Goal: Task Accomplishment & Management: Use online tool/utility

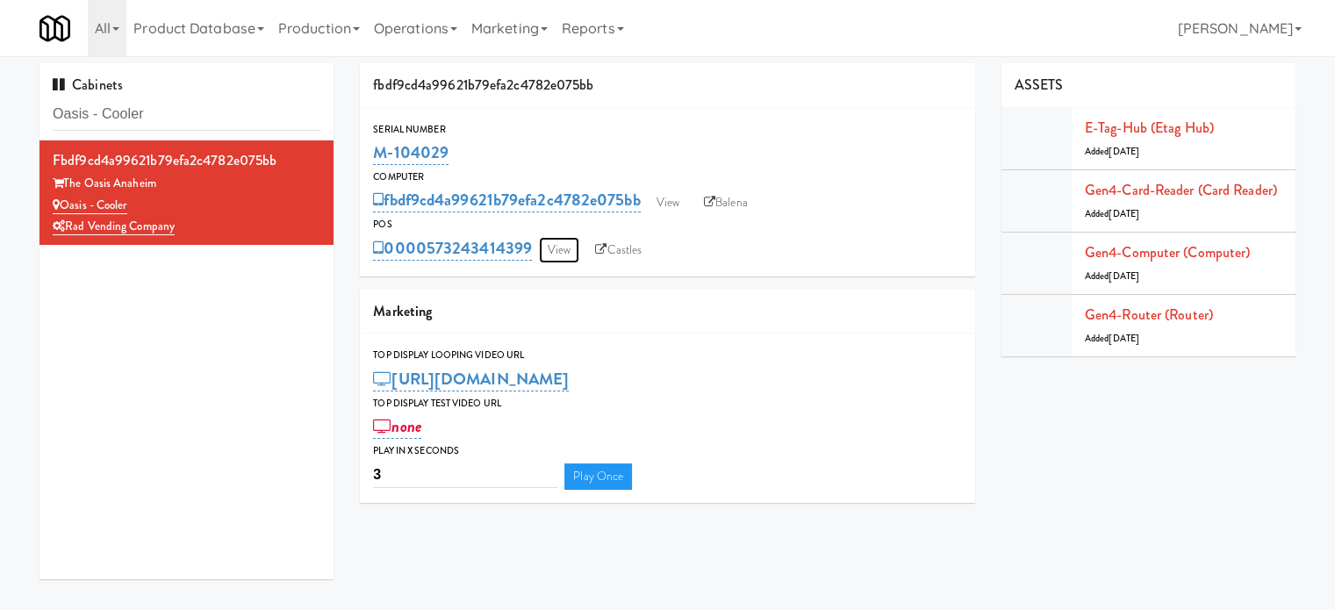
click at [557, 251] on link "View" at bounding box center [559, 250] width 40 height 26
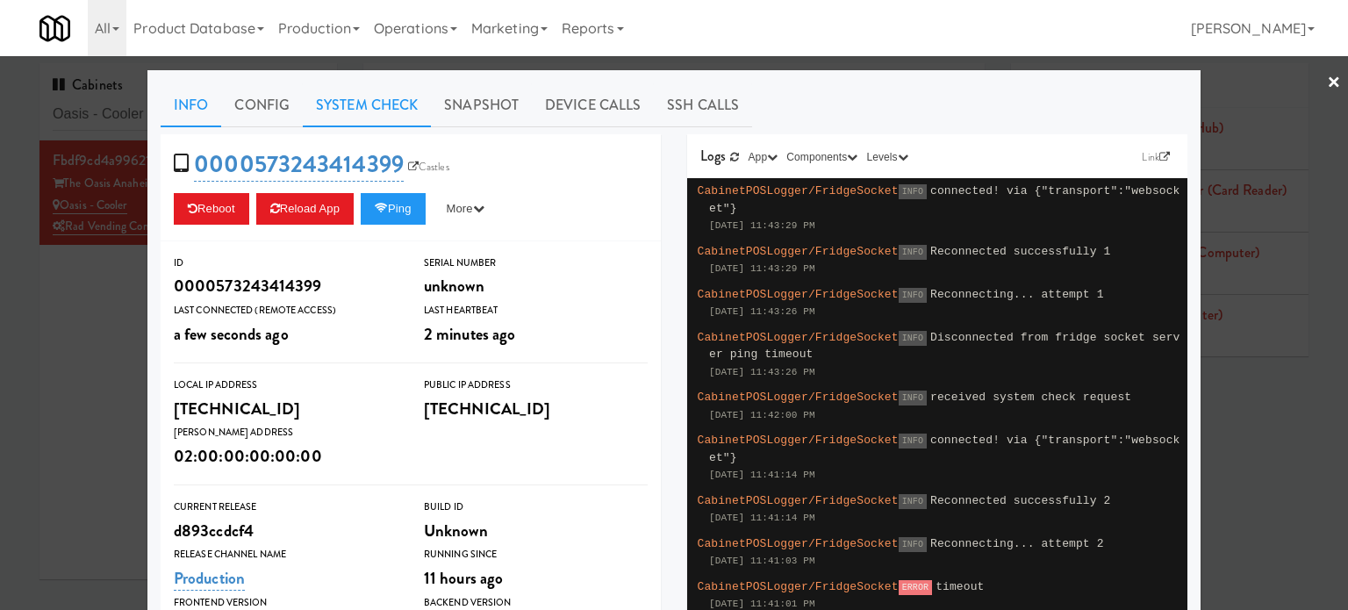
click at [345, 93] on link "System Check" at bounding box center [367, 105] width 128 height 44
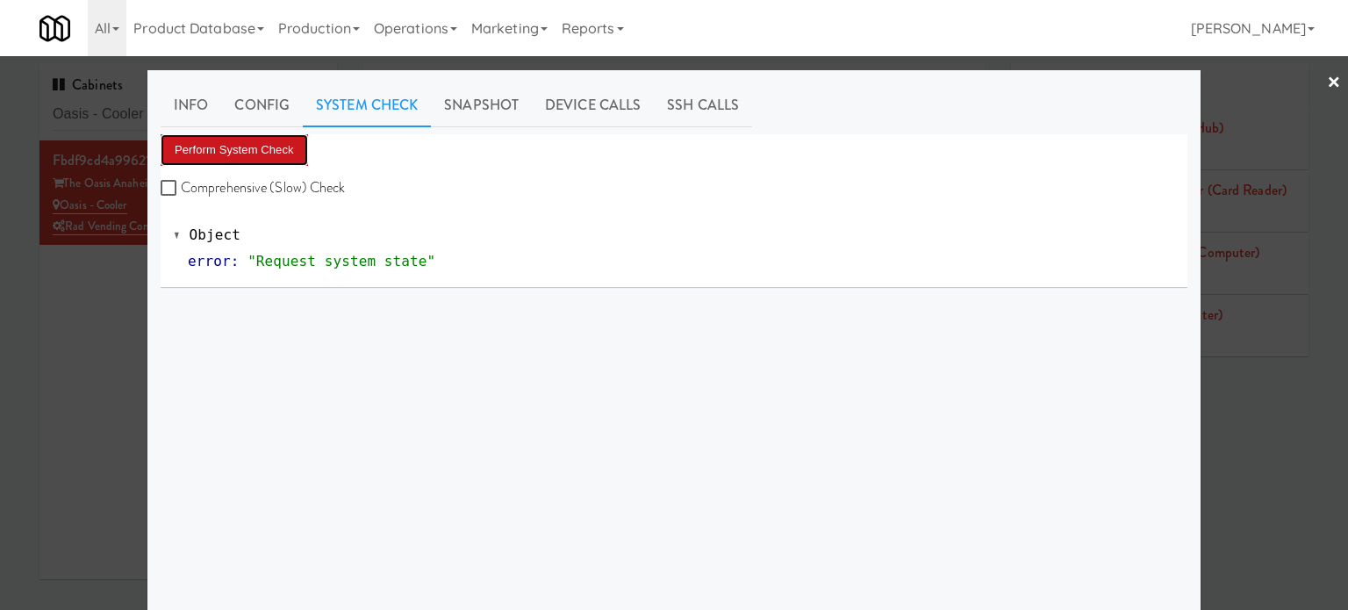
click at [243, 154] on button "Perform System Check" at bounding box center [234, 150] width 147 height 32
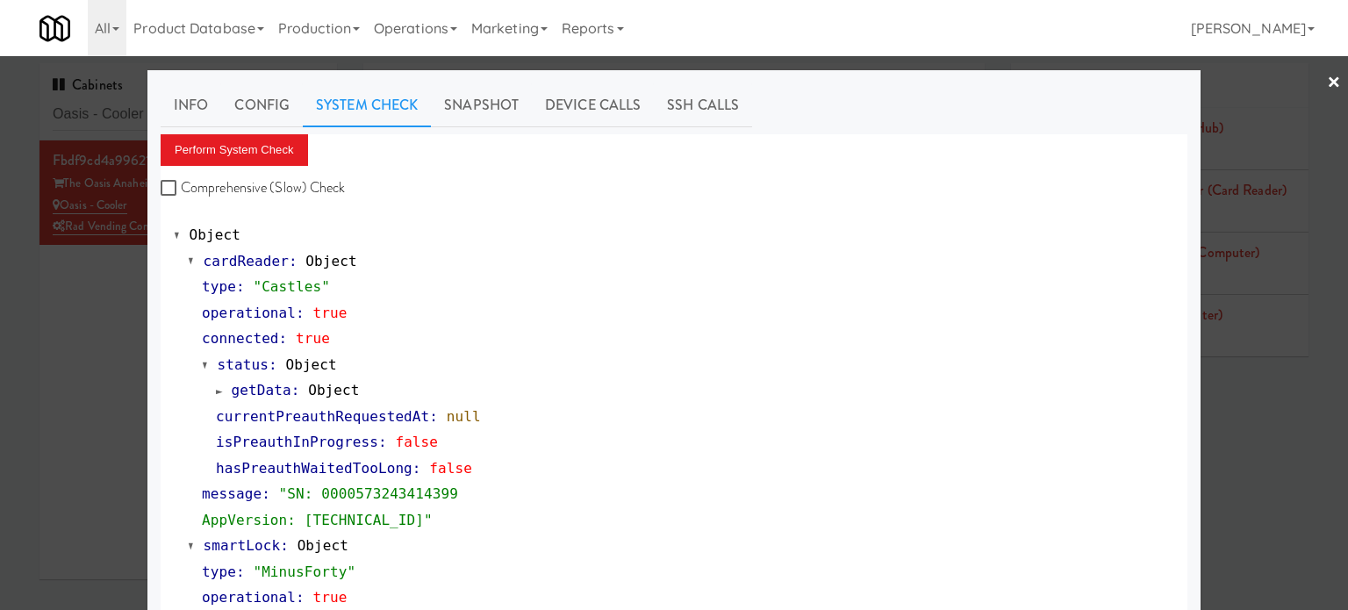
click at [88, 319] on div at bounding box center [674, 305] width 1348 height 610
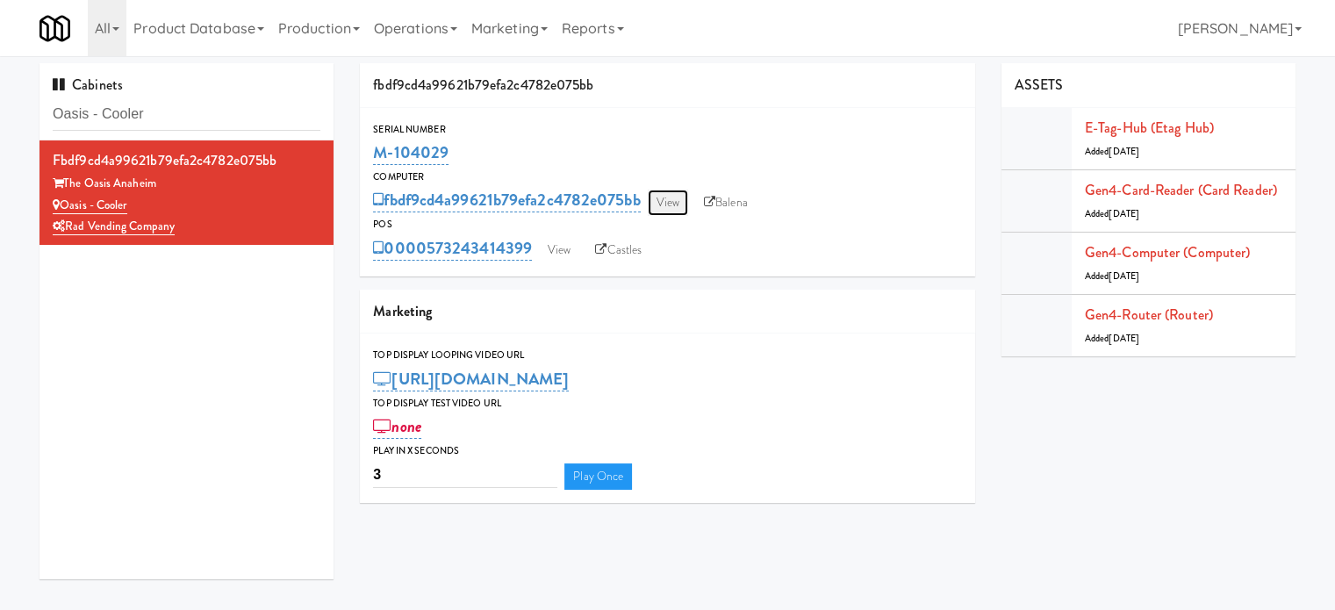
click at [682, 202] on link "View" at bounding box center [668, 203] width 40 height 26
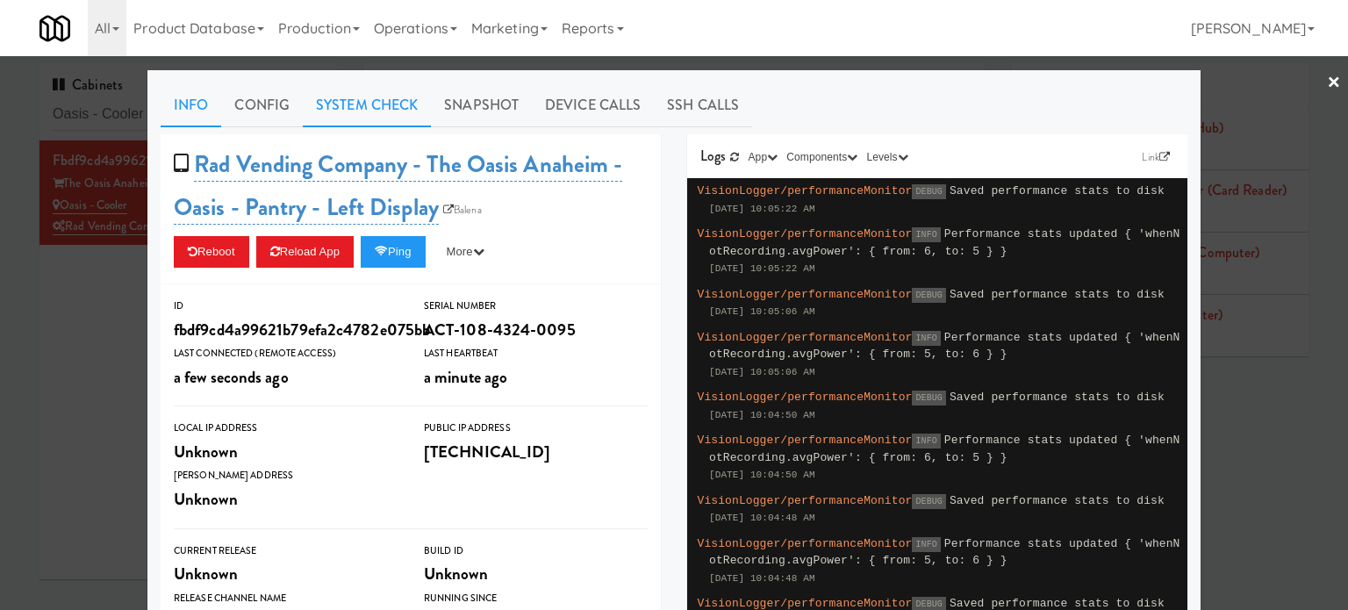
click at [356, 111] on link "System Check" at bounding box center [367, 105] width 128 height 44
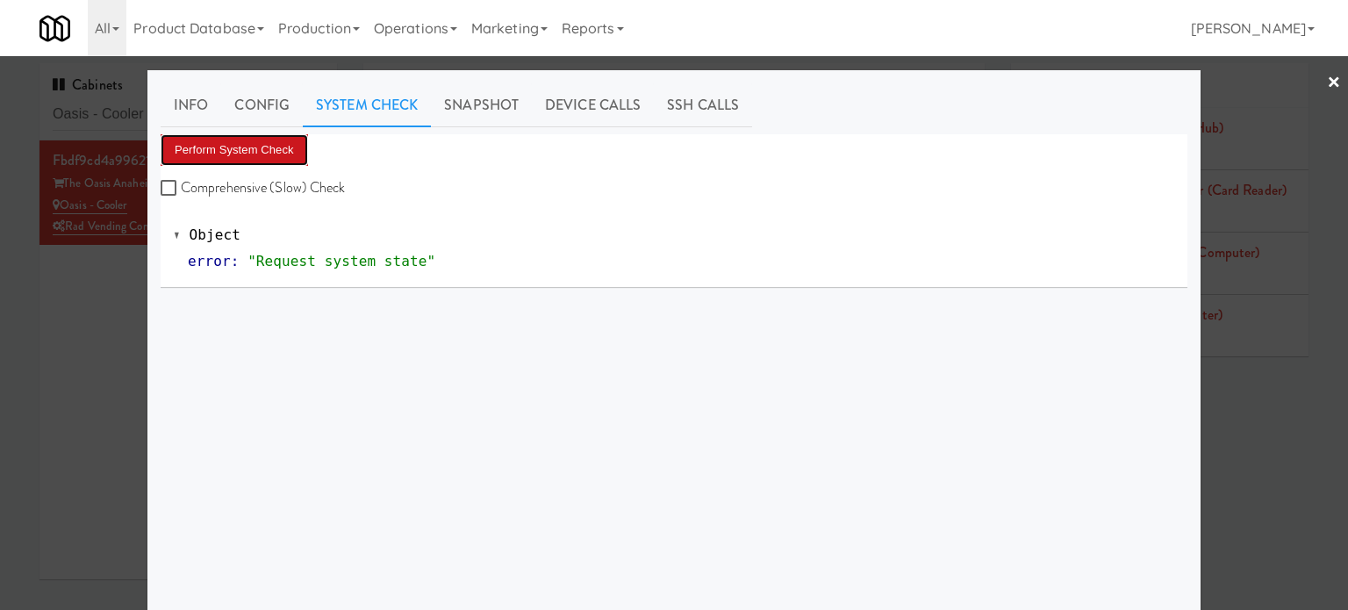
click at [256, 152] on button "Perform System Check" at bounding box center [234, 150] width 147 height 32
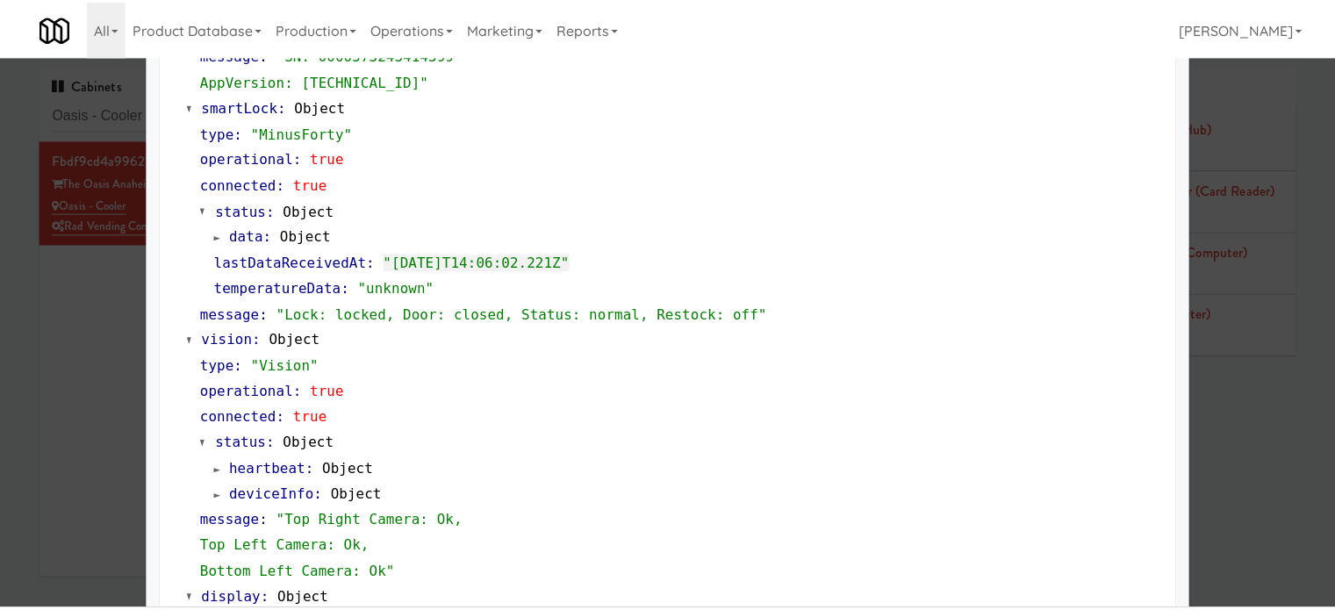
scroll to position [777, 0]
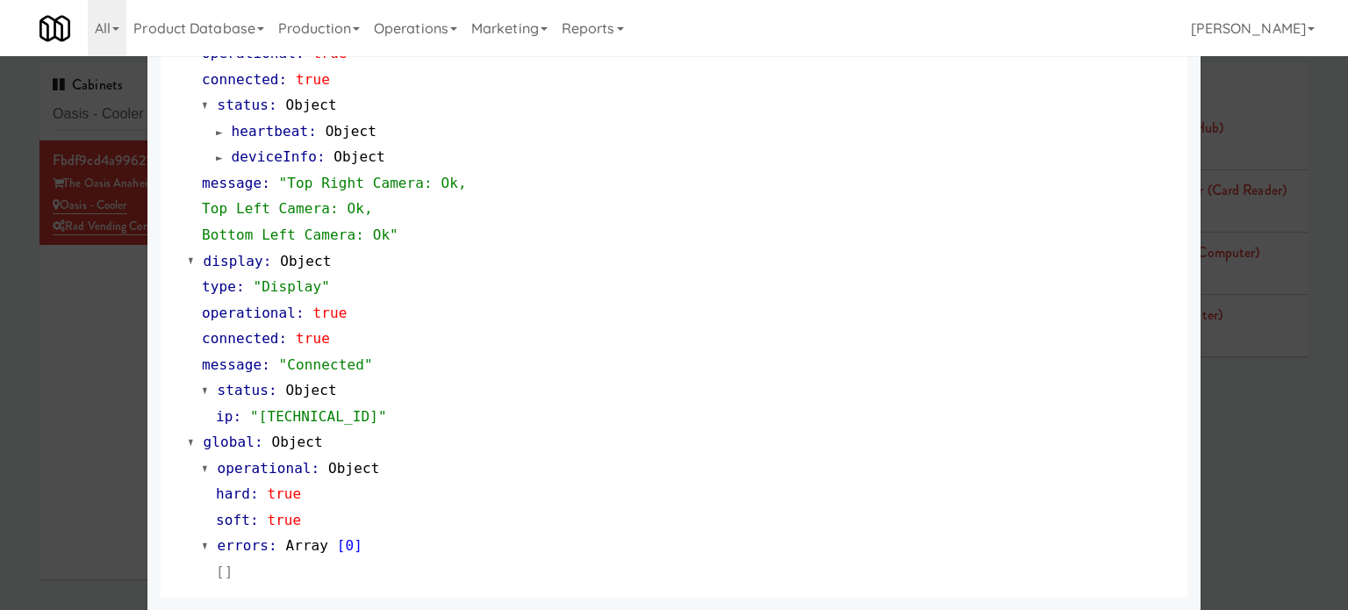
click at [112, 476] on div at bounding box center [674, 305] width 1348 height 610
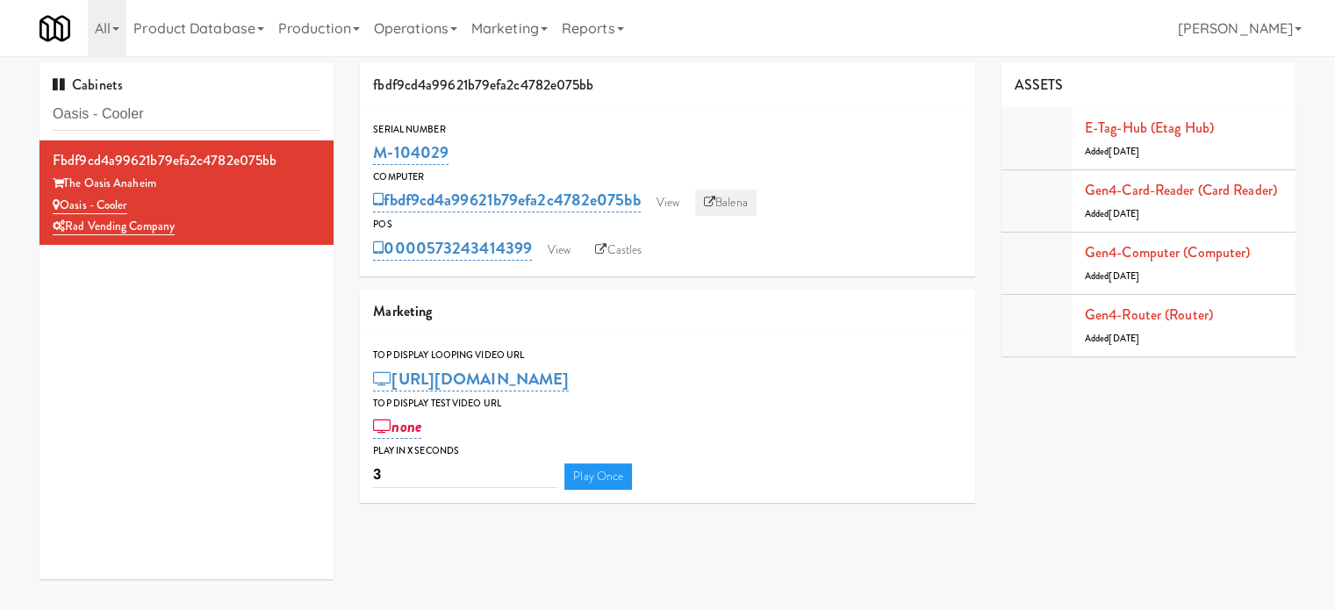
click at [741, 207] on link "Balena" at bounding box center [725, 203] width 61 height 26
